Goal: Navigation & Orientation: Find specific page/section

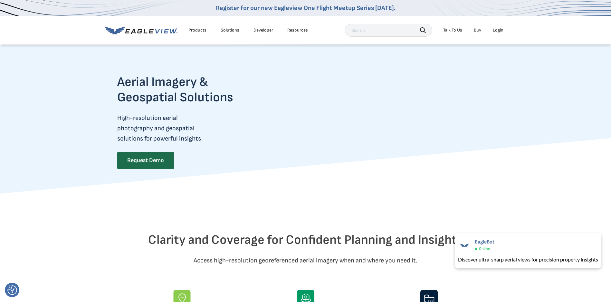
click at [500, 30] on div "Login" at bounding box center [498, 30] width 11 height 6
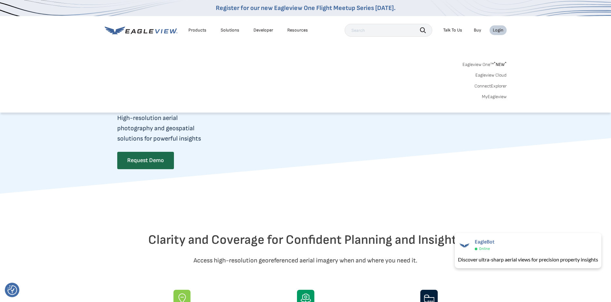
click at [490, 66] on link "Eagleview One™ * NEW *" at bounding box center [484, 63] width 44 height 7
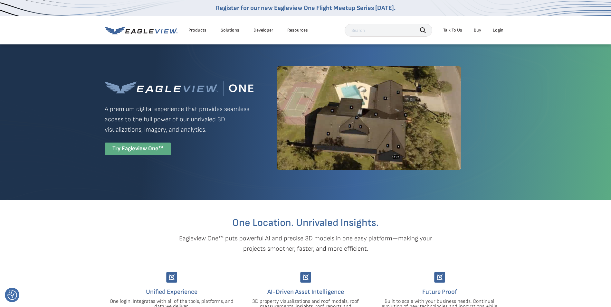
click at [142, 149] on div "Try Eagleview One™" at bounding box center [138, 149] width 66 height 13
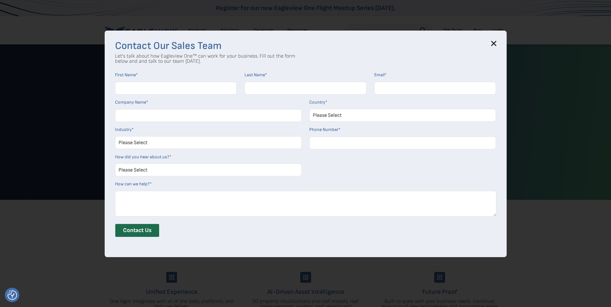
click at [493, 44] on h3 "Contact Our Sales Team" at bounding box center [305, 46] width 381 height 10
click at [496, 44] on icon at bounding box center [493, 43] width 5 height 5
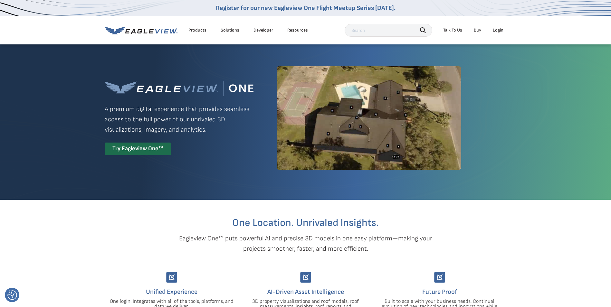
click at [497, 30] on div "Login" at bounding box center [498, 30] width 11 height 6
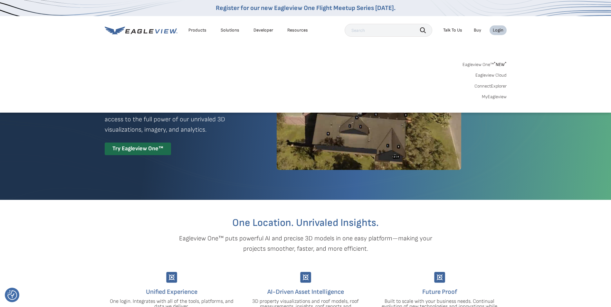
click at [499, 88] on link "ConnectExplorer" at bounding box center [490, 86] width 32 height 6
